Goal: Task Accomplishment & Management: Use online tool/utility

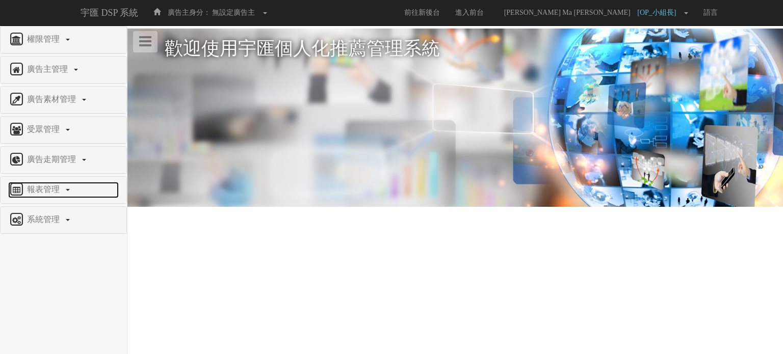
click at [68, 193] on link "報表管理" at bounding box center [63, 190] width 111 height 16
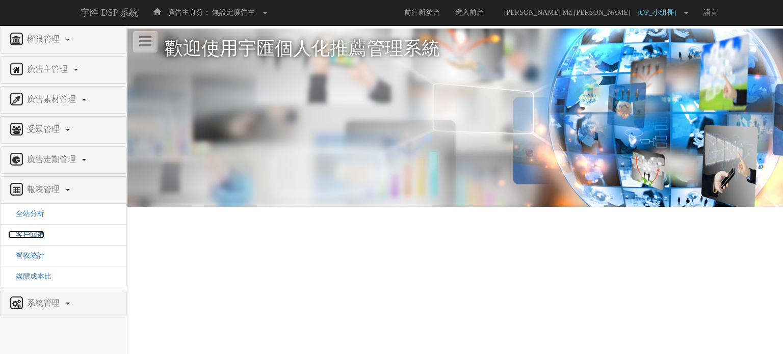
click at [38, 236] on span "客戶回補" at bounding box center [26, 235] width 36 height 8
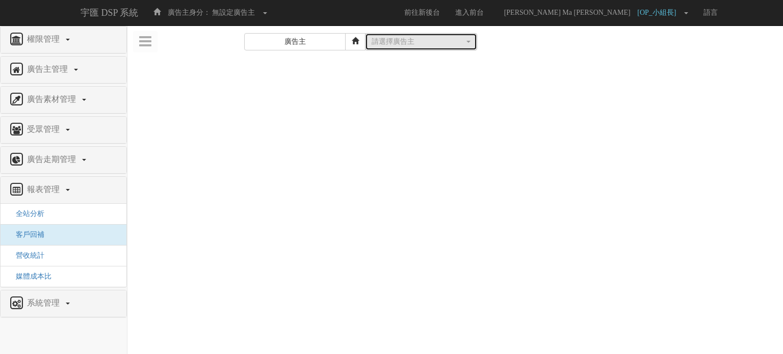
click at [412, 42] on div "請選擇廣告主" at bounding box center [417, 42] width 93 height 10
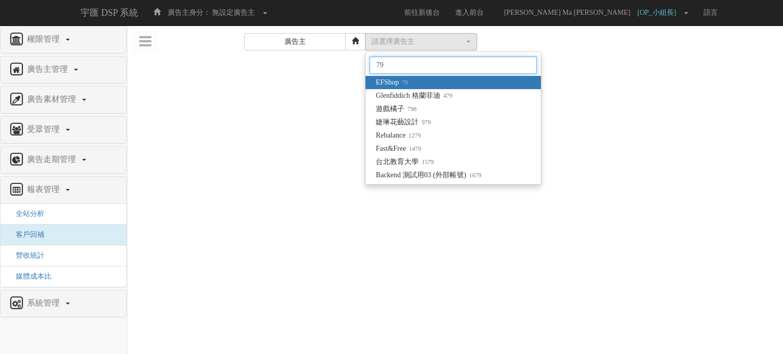
type input "79"
click at [408, 86] on small "79" at bounding box center [402, 82] width 9 height 7
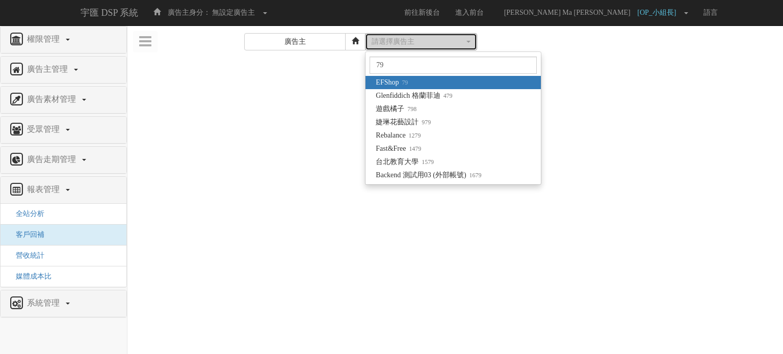
select select "79"
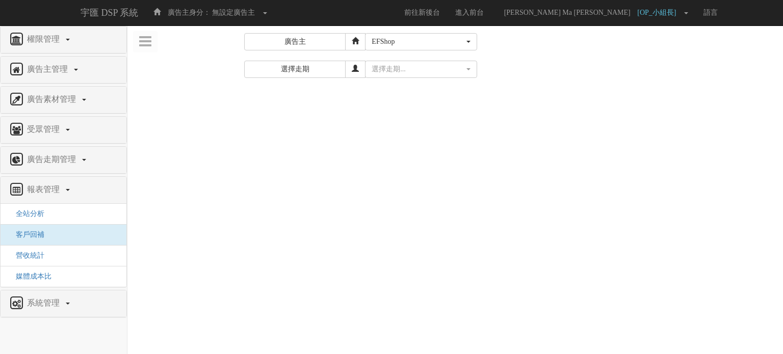
click at [403, 59] on form "廣告主 請選擇廣告主 特力+ 科技紫薇網 Momo Uniqlo EFShop 樂天 屈臣氏Watsons sinyi 信義房屋 S2_Brands白蘭氏 I…" at bounding box center [455, 63] width 640 height 61
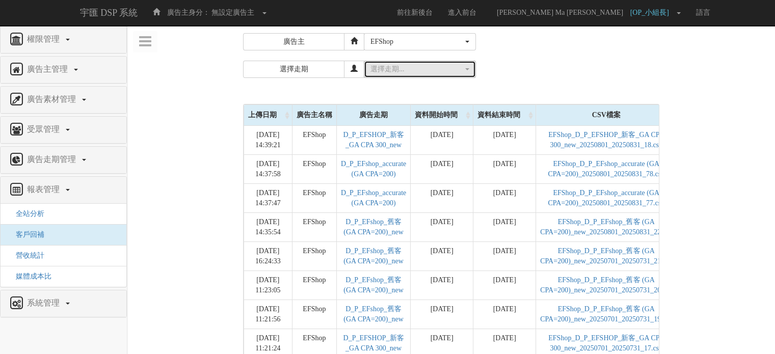
click at [411, 70] on div "選擇走期..." at bounding box center [416, 69] width 93 height 10
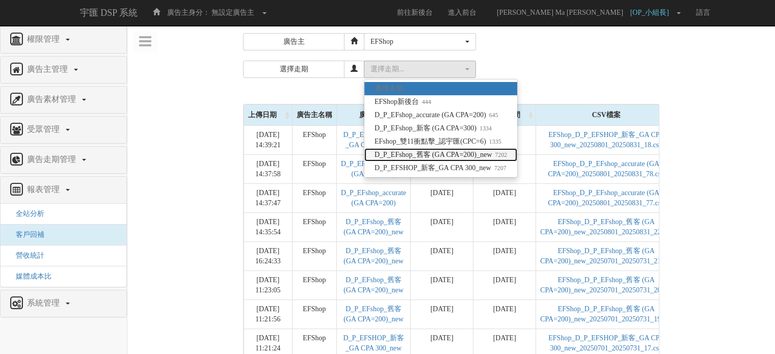
click at [449, 153] on span "D_P_EFshop_舊客 (GA CPA=200)_new 7202" at bounding box center [441, 155] width 132 height 10
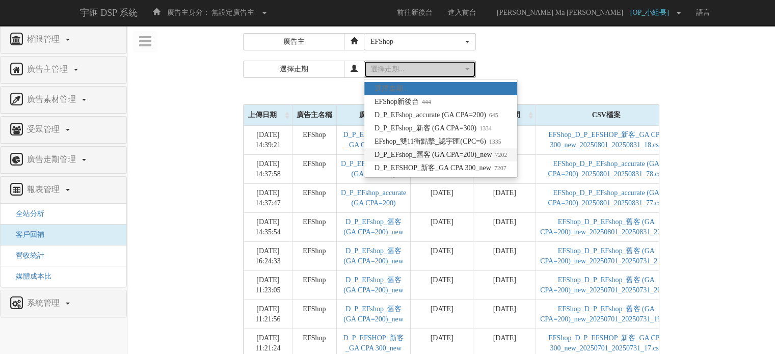
select select "7202"
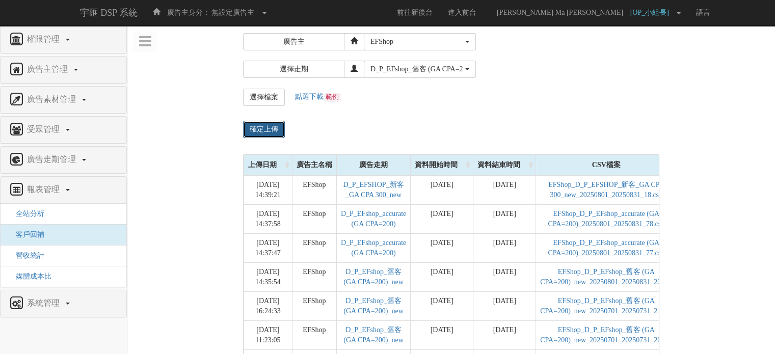
click at [270, 124] on input "確定上傳" at bounding box center [264, 129] width 42 height 17
click at [273, 98] on input "file" at bounding box center [264, 97] width 41 height 16
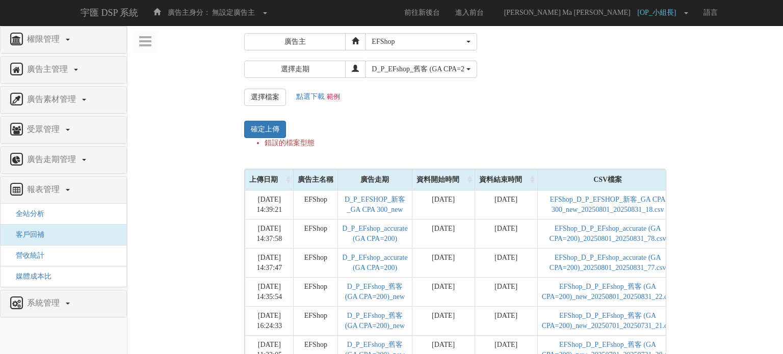
select select "79"
select select "7202"
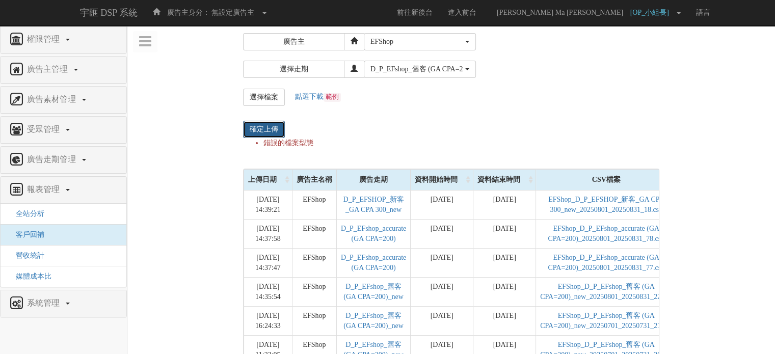
click at [265, 123] on input "確定上傳" at bounding box center [264, 129] width 42 height 17
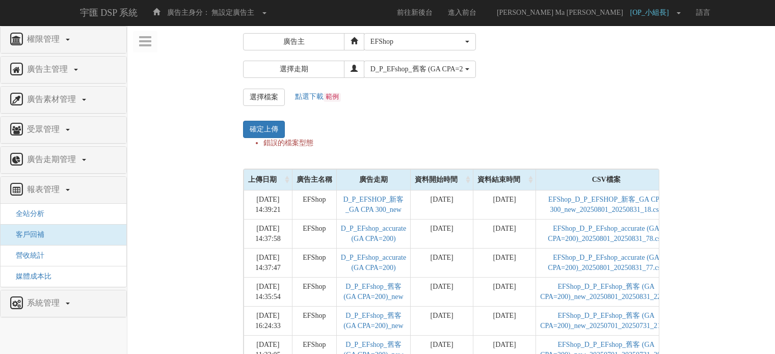
select select "79"
select select "7202"
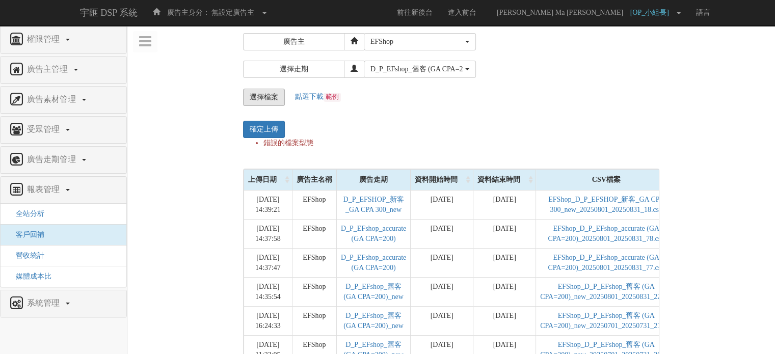
click at [275, 100] on input "file" at bounding box center [264, 97] width 41 height 16
type input "C:\fakepath\EFShop_D_P_EFshop_舊客 (GA CPA=200)_new_20250701_20250731_21.csv"
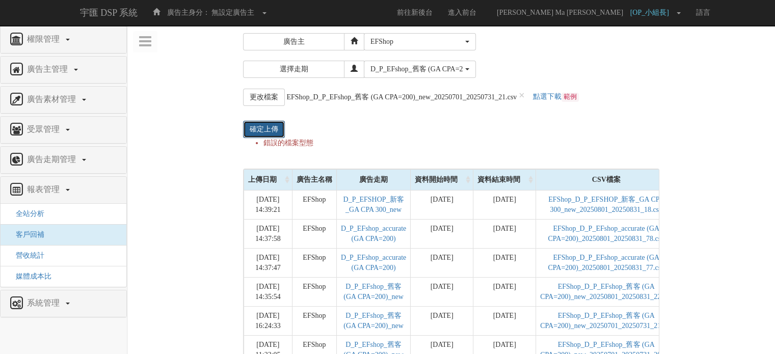
click at [264, 129] on input "確定上傳" at bounding box center [264, 129] width 42 height 17
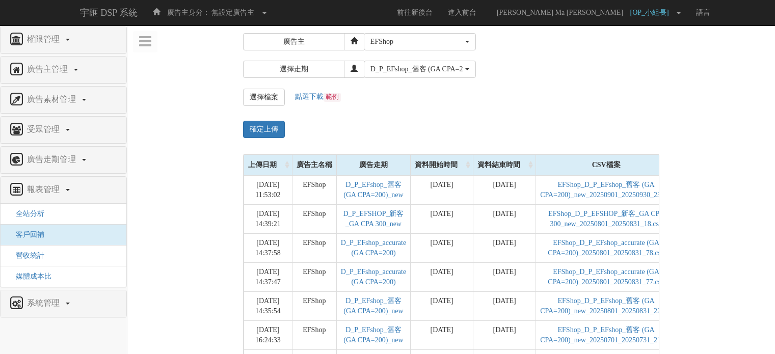
select select "79"
select select "7202"
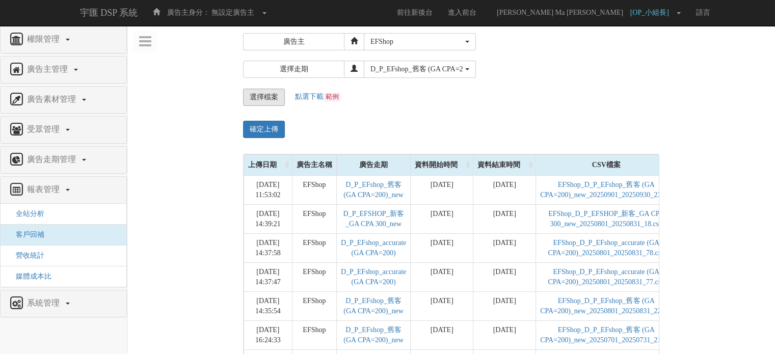
click at [262, 95] on input "file" at bounding box center [264, 97] width 41 height 16
type input "C:\fakepath\EFShop_D_P_EFshop_舊客 (GA CPA=200)_new_20250701_20250731_21.csv"
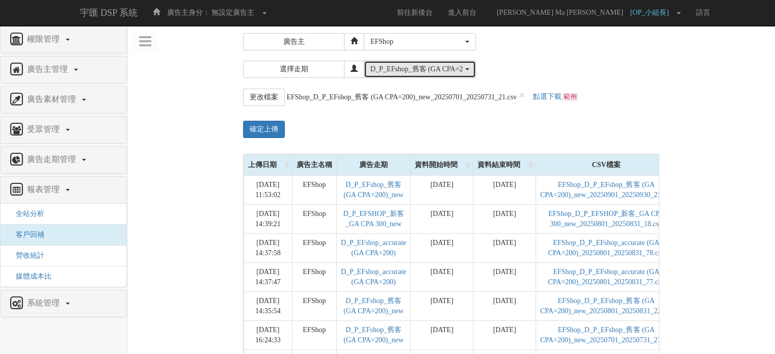
click at [425, 71] on div "D_P_EFshop_舊客 (GA CPA=200)_new" at bounding box center [416, 69] width 93 height 10
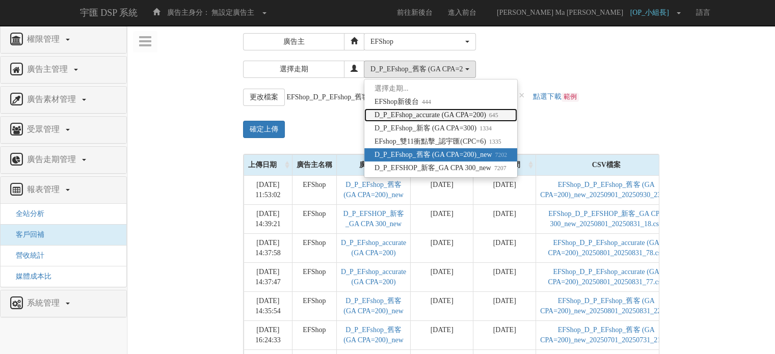
click at [459, 115] on span "D_P_EFshop_accurate (GA CPA=200) 645" at bounding box center [437, 115] width 124 height 10
select select "645"
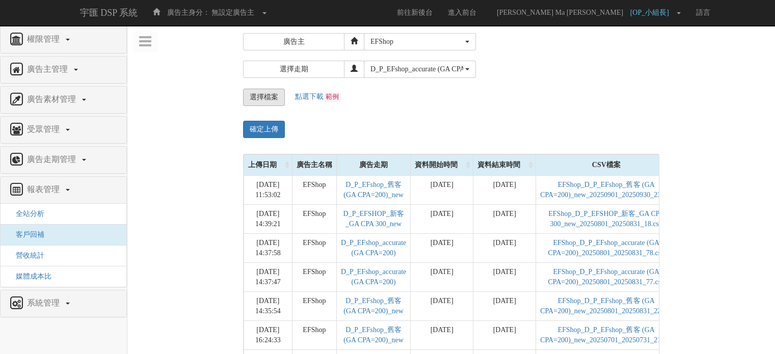
click at [272, 95] on input "file" at bounding box center [264, 97] width 41 height 16
type input "C:\fakepath\EFShop_D_P_EFshop_舊客 (GA CPA=200)_new_20250701_20250731_21.csv"
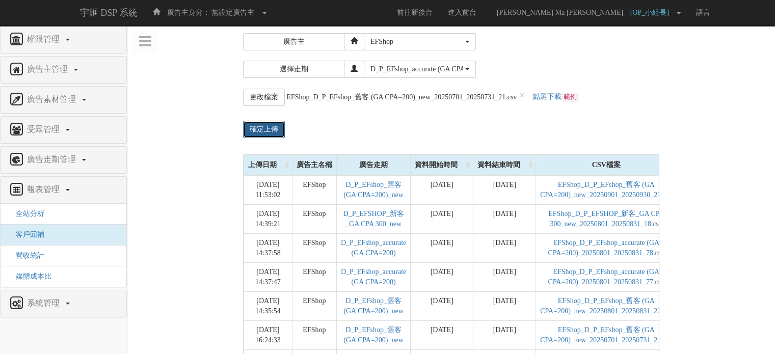
click at [270, 132] on input "確定上傳" at bounding box center [264, 129] width 42 height 17
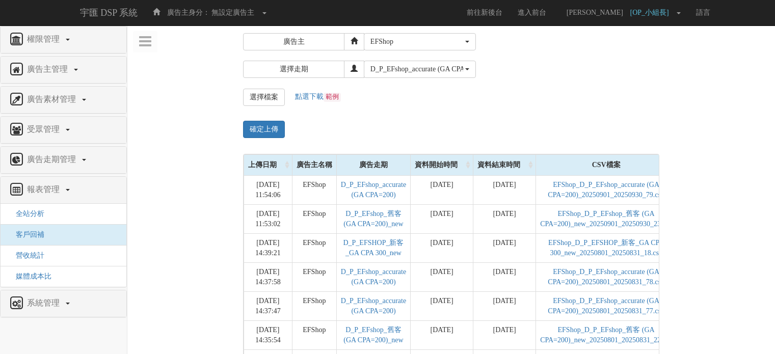
select select "79"
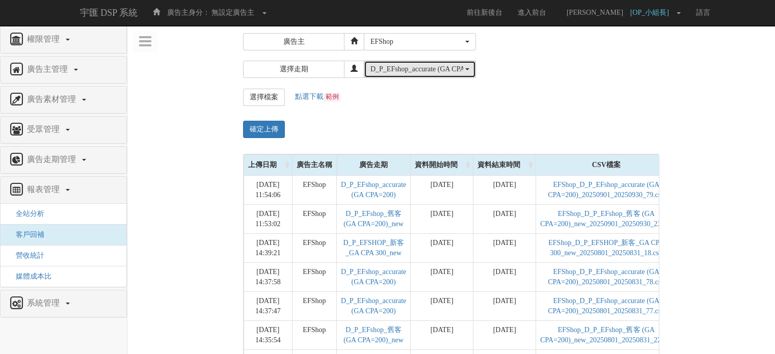
click at [442, 64] on div "D_P_EFshop_accurate (GA CPA=200)" at bounding box center [416, 69] width 93 height 10
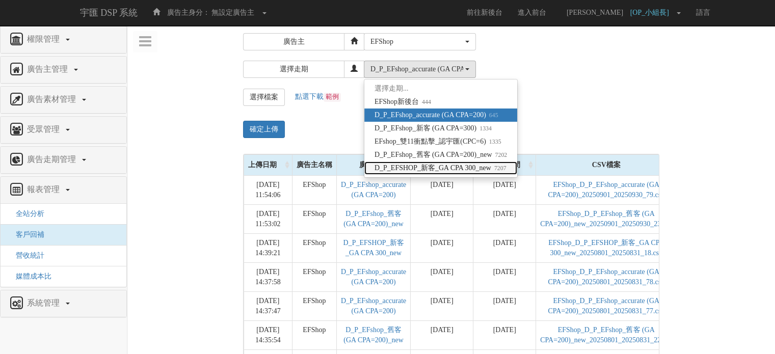
click at [457, 172] on span "D_P_EFSHOP_新客_GA CPA 300_new 7207" at bounding box center [441, 168] width 132 height 10
select select "7207"
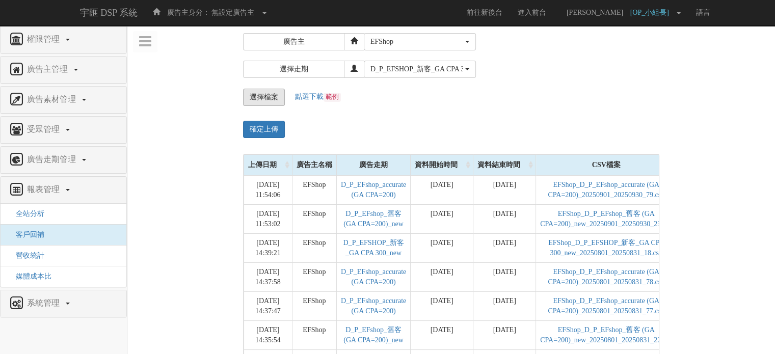
click at [251, 91] on input "file" at bounding box center [264, 97] width 41 height 16
type input "C:\fakepath\EFShop_D_P_EFshop_舊客 (GA CPA=200)_new_20250701_20250731_21.csv"
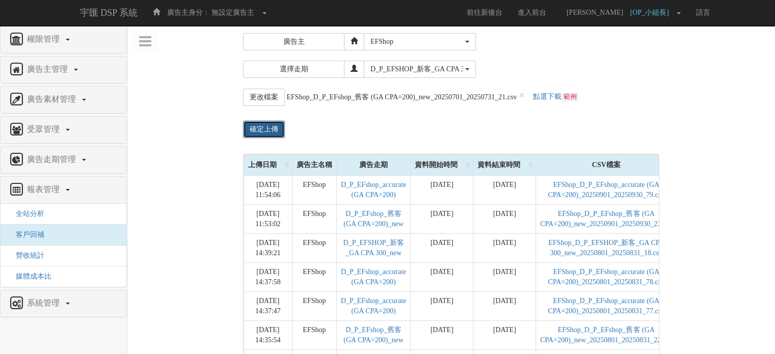
click at [260, 127] on input "確定上傳" at bounding box center [264, 129] width 42 height 17
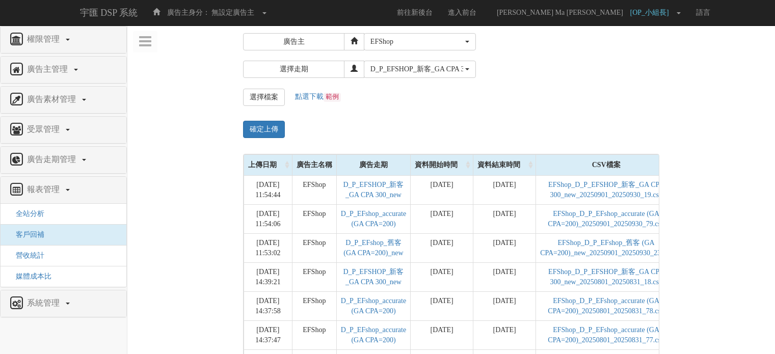
select select "79"
select select "7207"
